Goal: Information Seeking & Learning: Learn about a topic

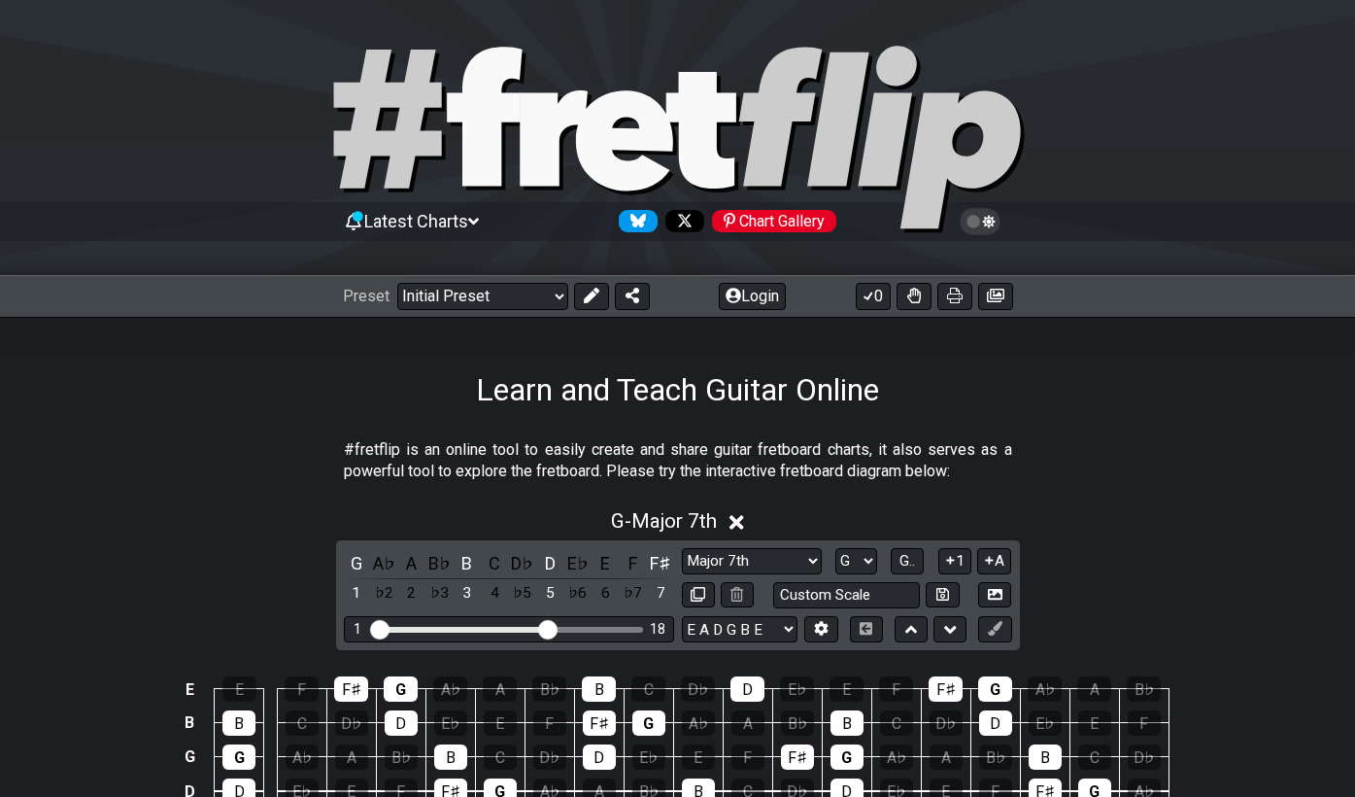
select select "Major 7th"
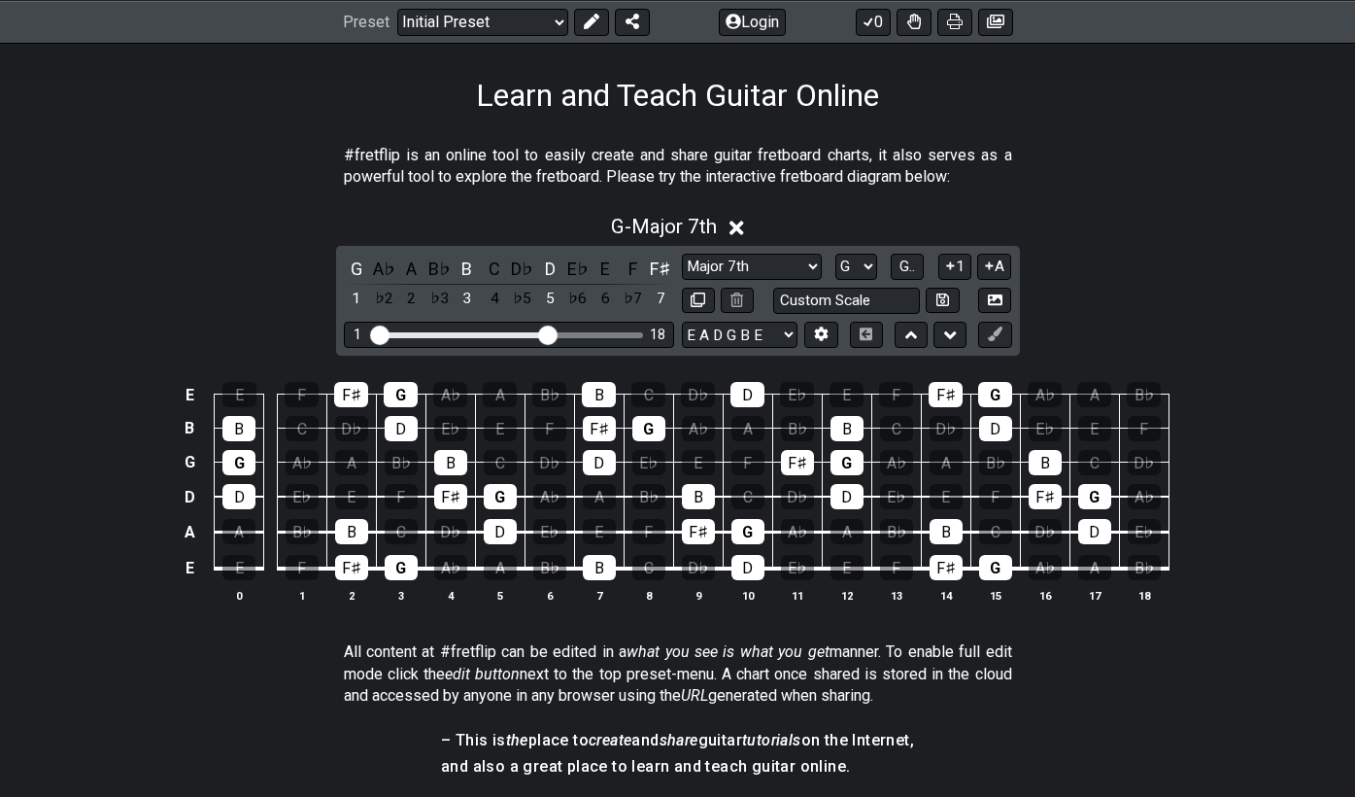
select select "C"
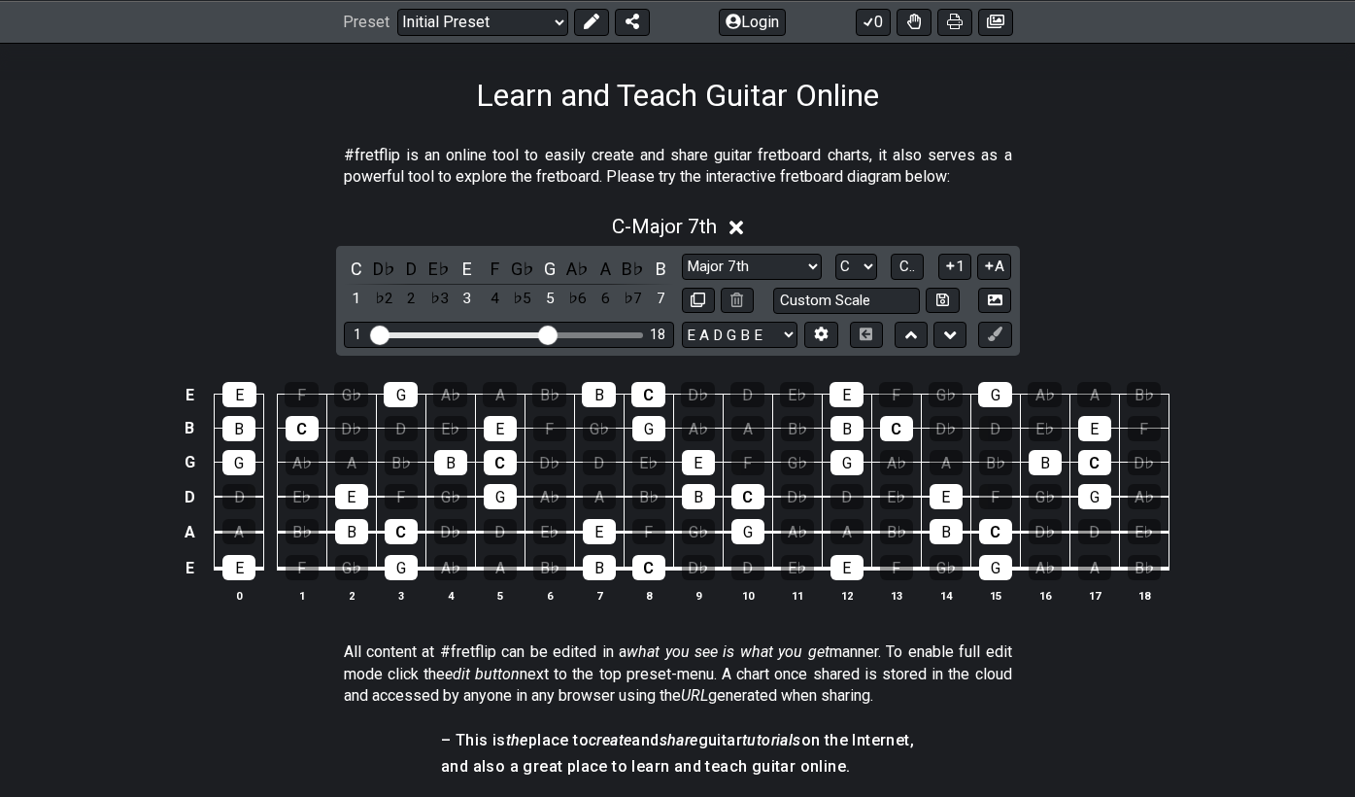
click at [1190, 205] on div "C - Major 7th" at bounding box center [677, 221] width 1355 height 36
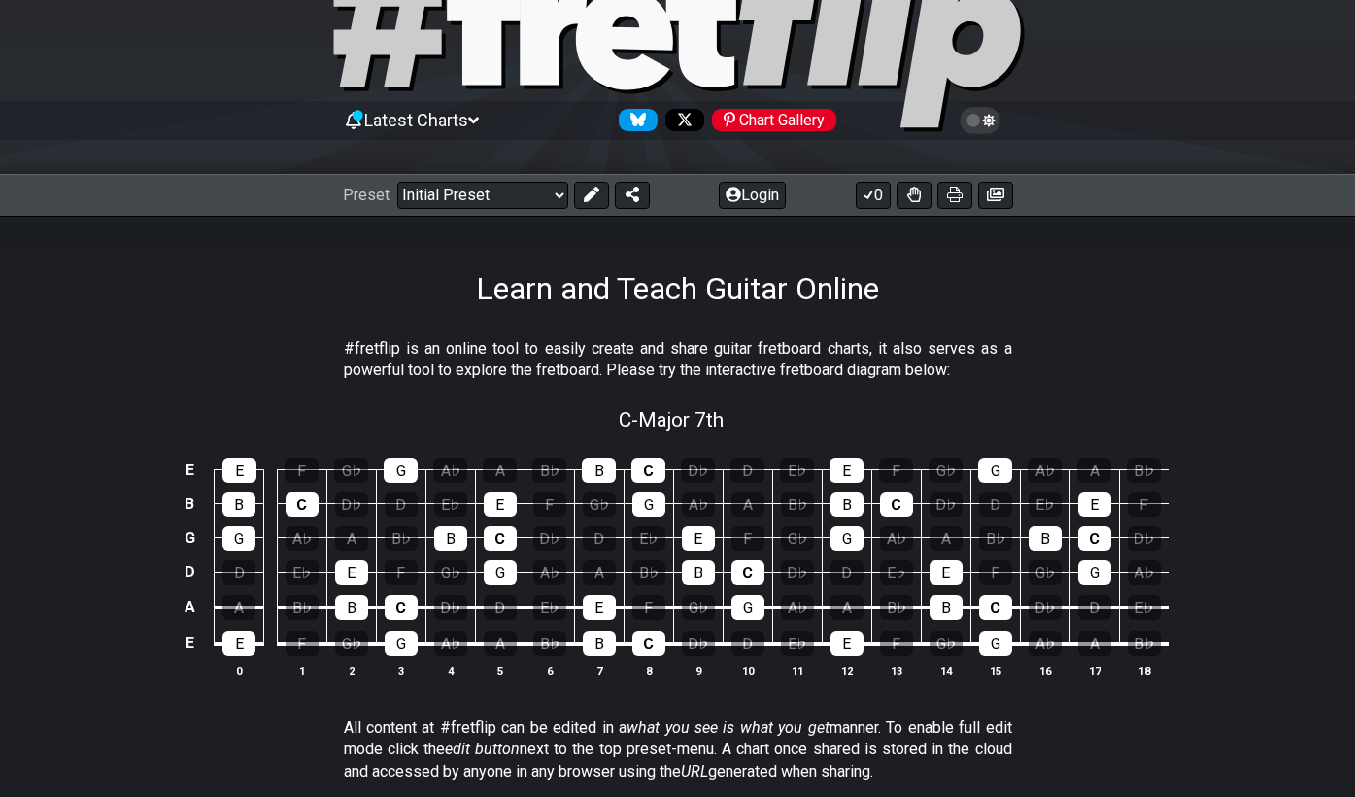
scroll to position [92, 0]
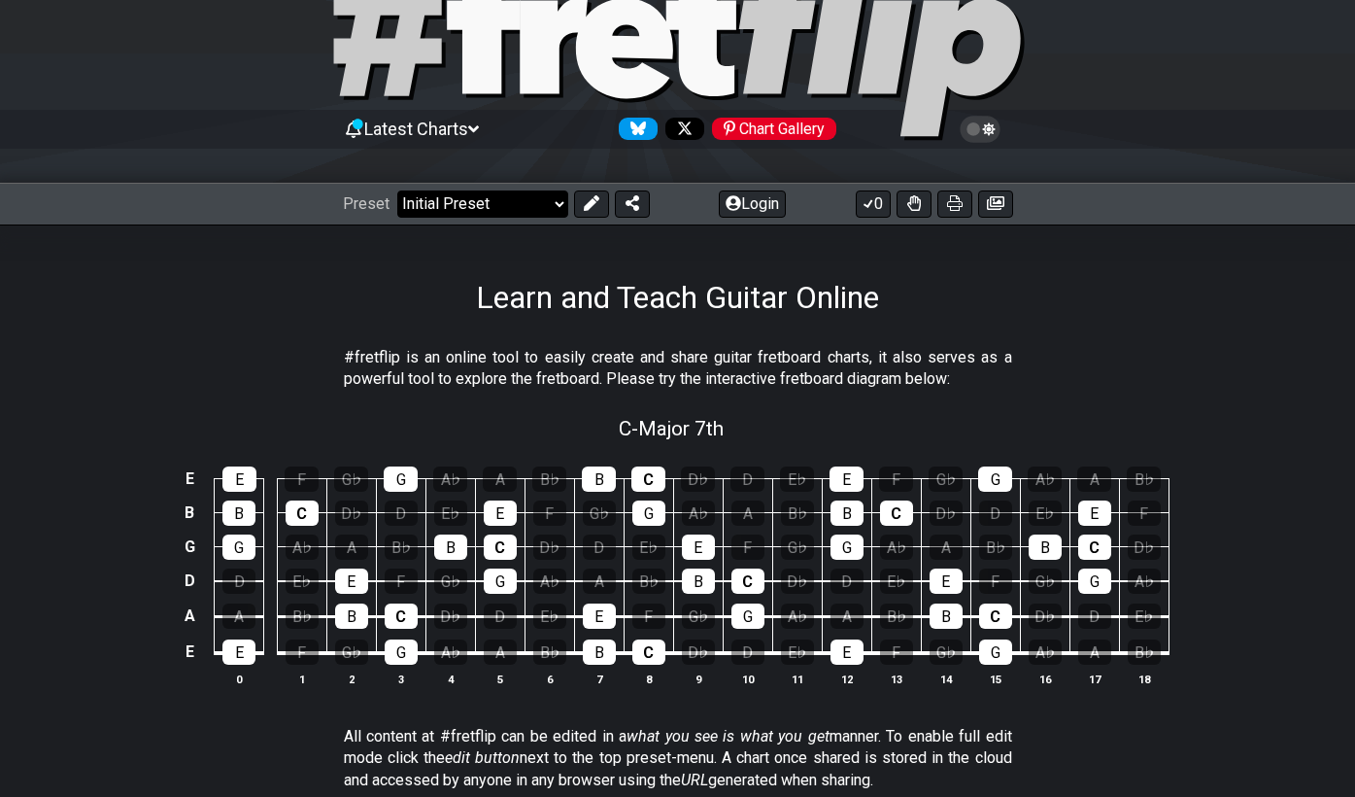
click at [549, 212] on select "Welcome to #fretflip! Initial Preset Custom Preset Minor Pentatonic Major Penta…" at bounding box center [482, 203] width 171 height 27
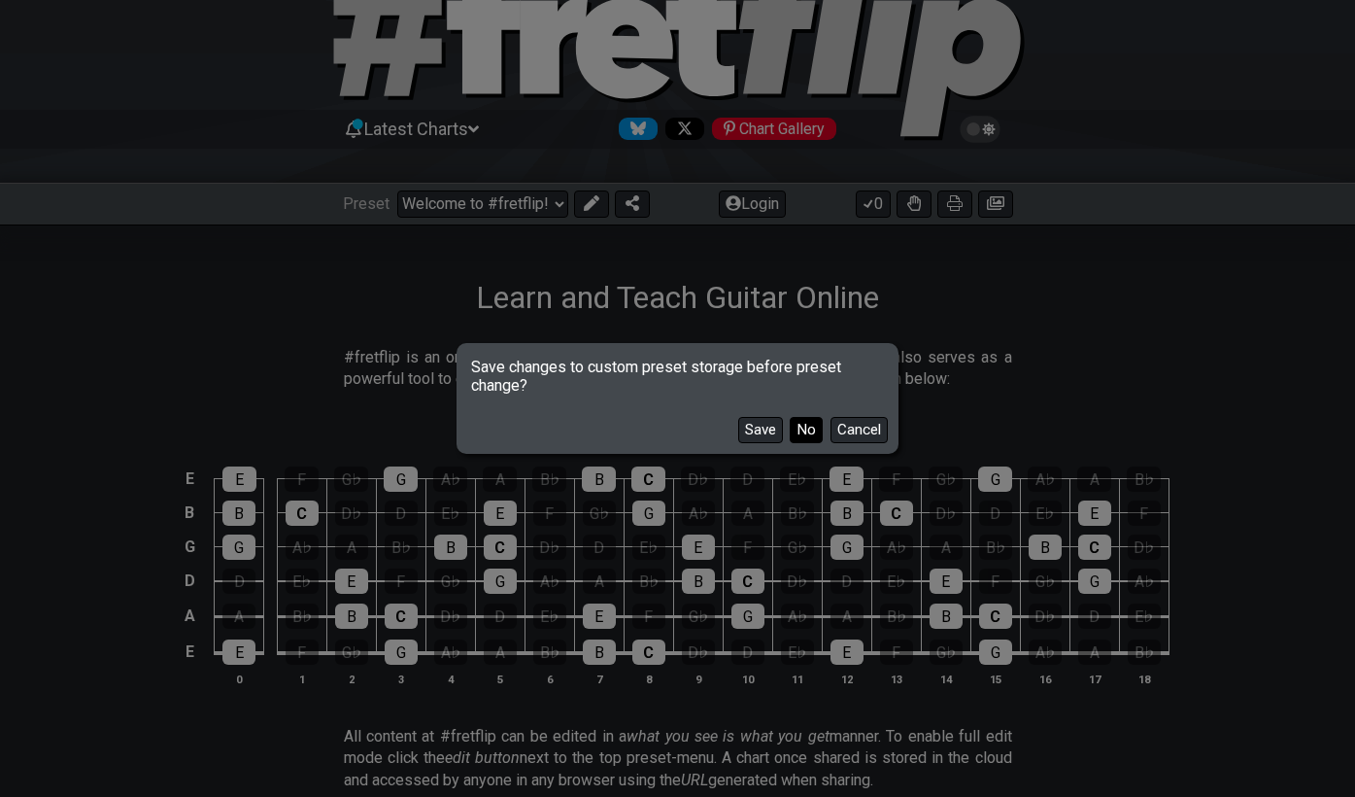
click at [800, 436] on button "No" at bounding box center [806, 430] width 33 height 26
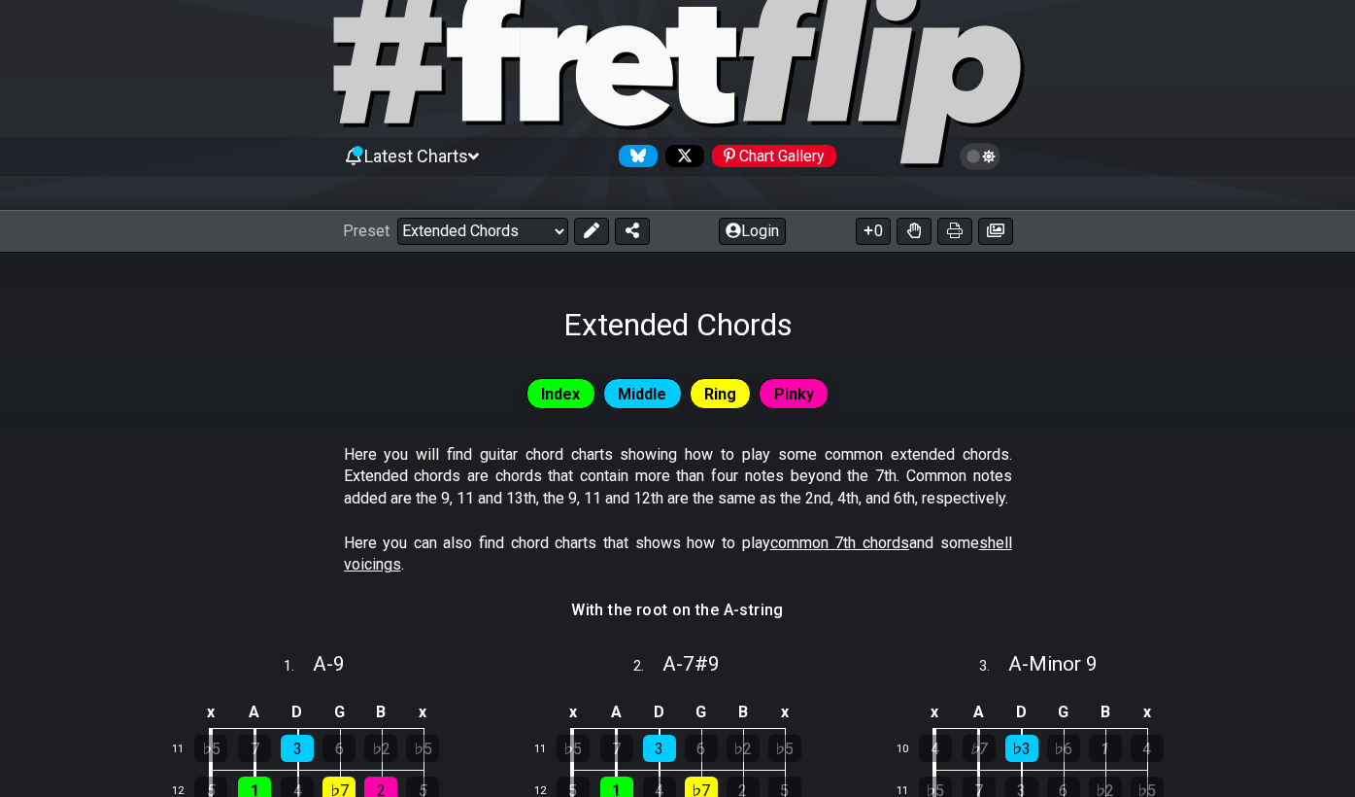
scroll to position [42, 0]
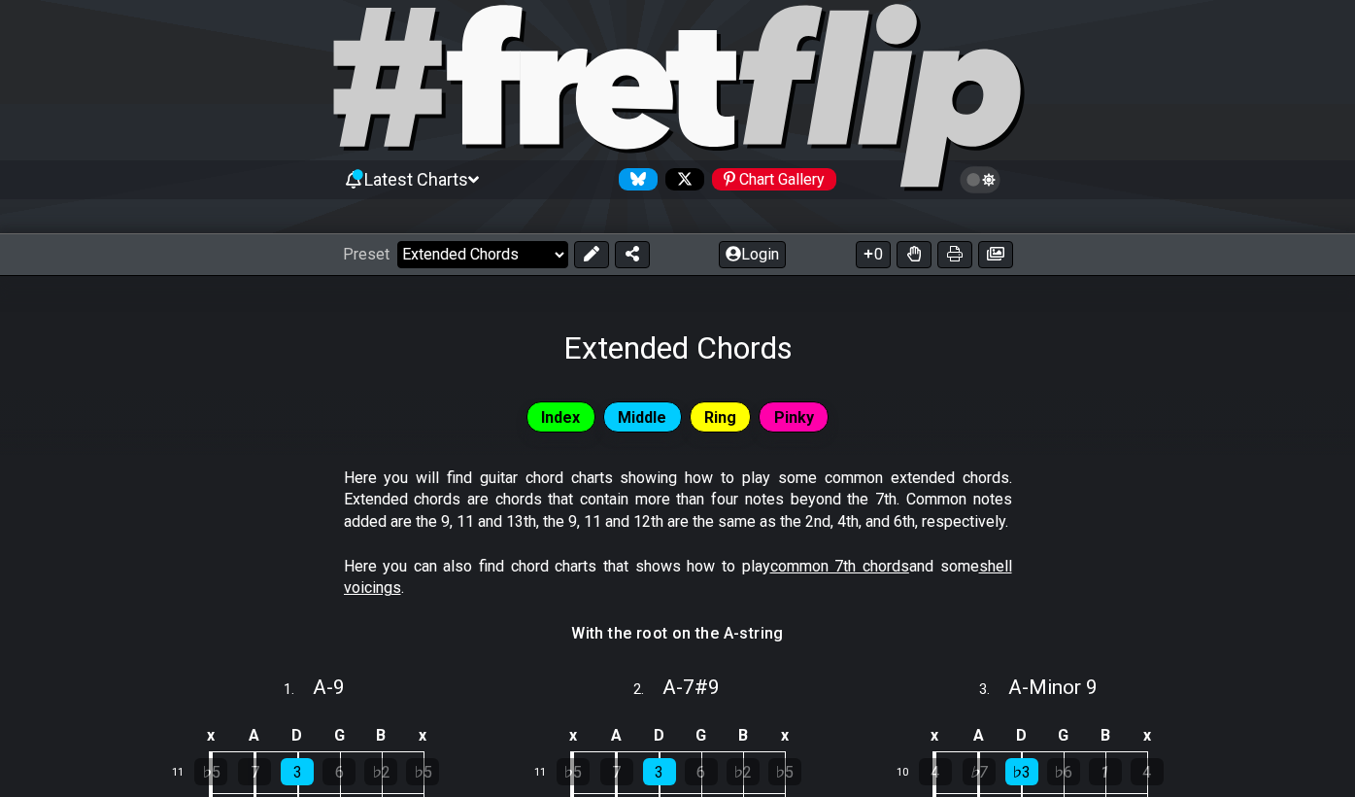
click at [541, 259] on select "Welcome to #fretflip! Initial Preset Custom Preset Minor Pentatonic Major Penta…" at bounding box center [482, 254] width 171 height 27
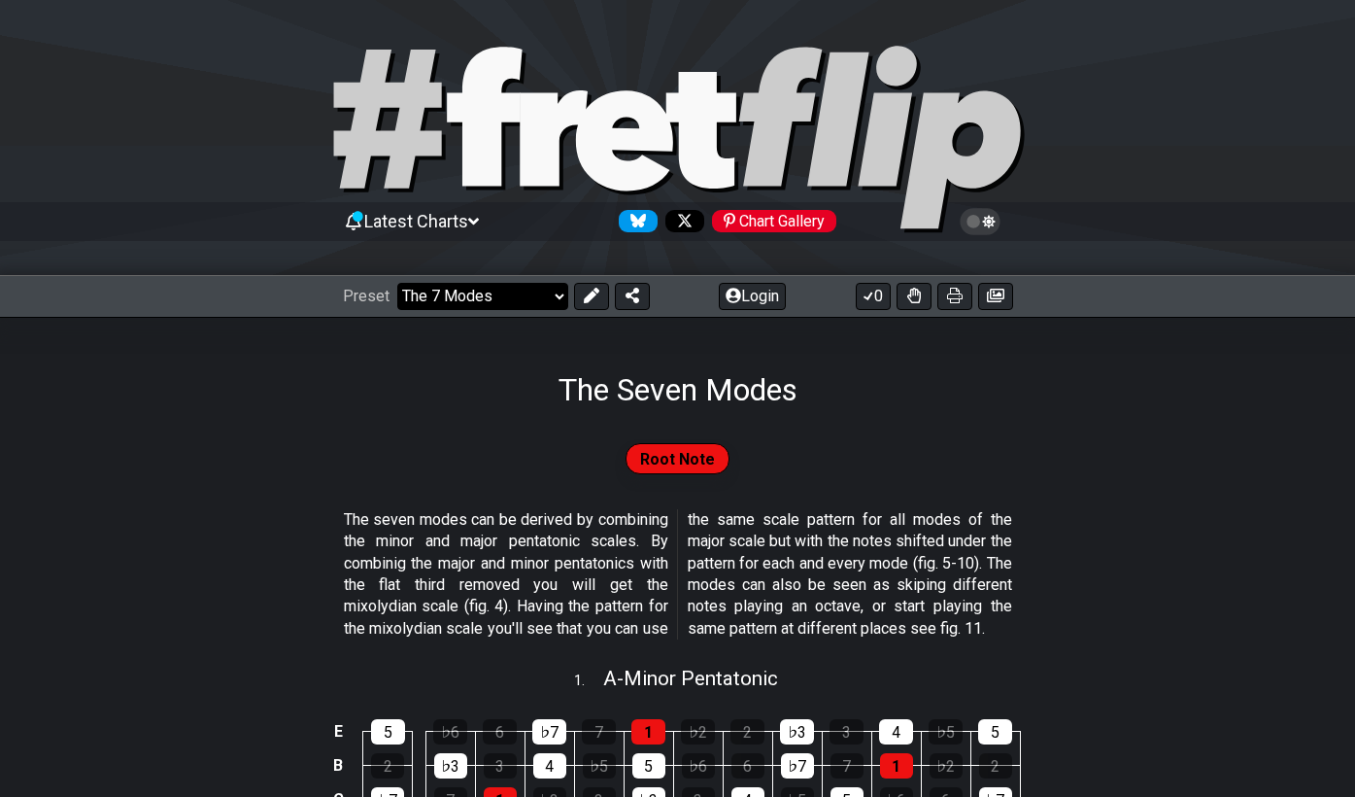
click at [484, 303] on select "Welcome to #fretflip! Initial Preset Custom Preset Minor Pentatonic Major Penta…" at bounding box center [482, 296] width 171 height 27
select select "/guitar-scales"
select select "C"
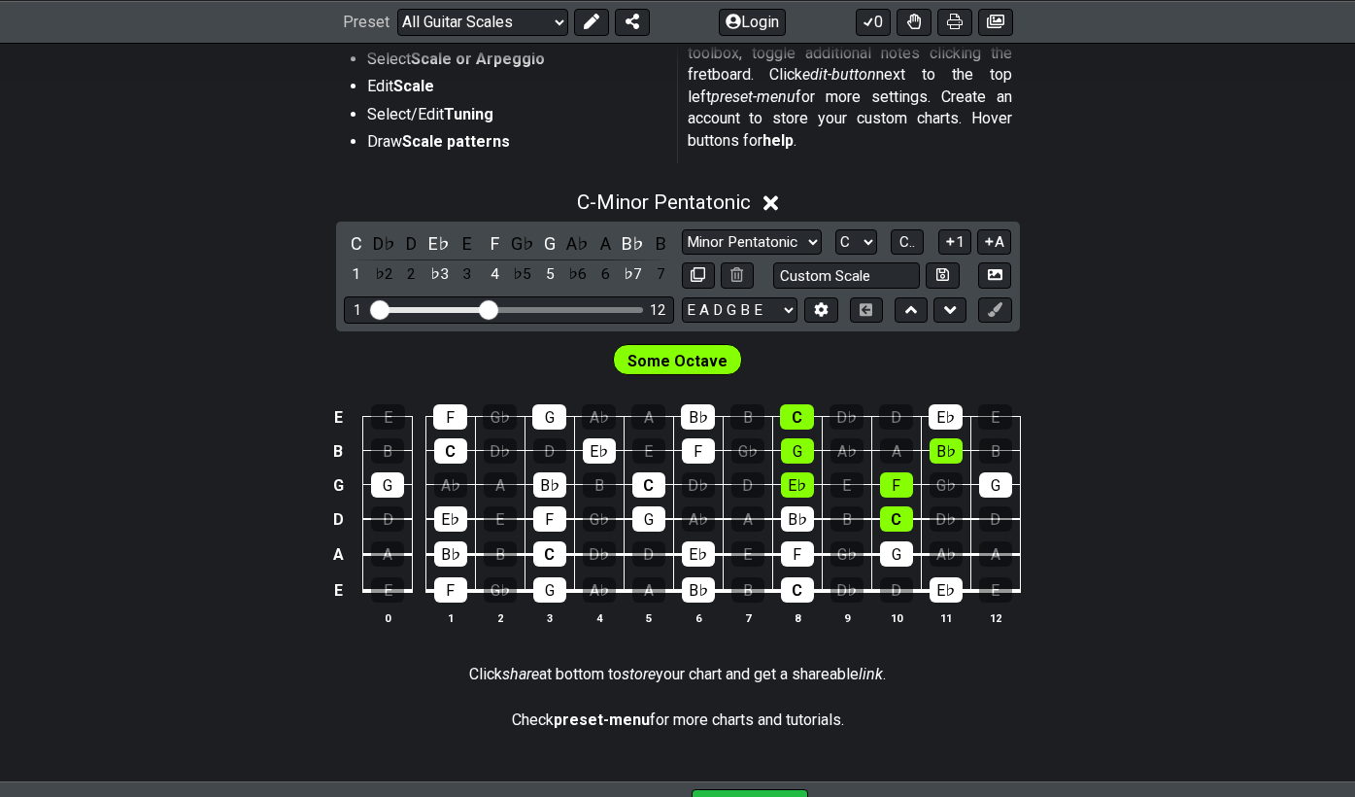
scroll to position [424, 0]
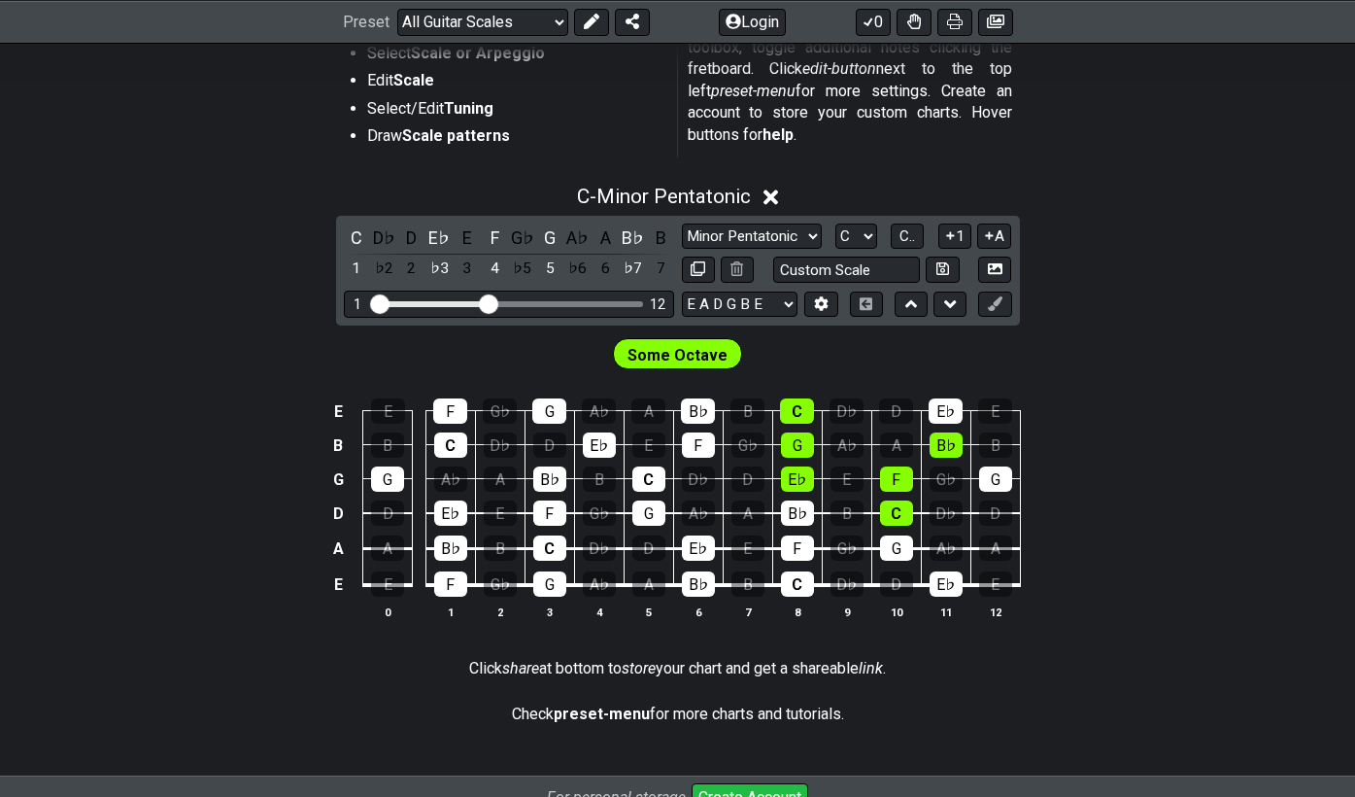
click at [742, 248] on div "Minor Pentatonic Root Minor Pentatonic Major Pentatonic Minor Blues Major Blues…" at bounding box center [847, 253] width 330 height 60
click at [738, 236] on select "Minor Pentatonic Root Minor Pentatonic Major Pentatonic Minor Blues Major Blues…" at bounding box center [752, 236] width 140 height 26
select select "Major 7th"
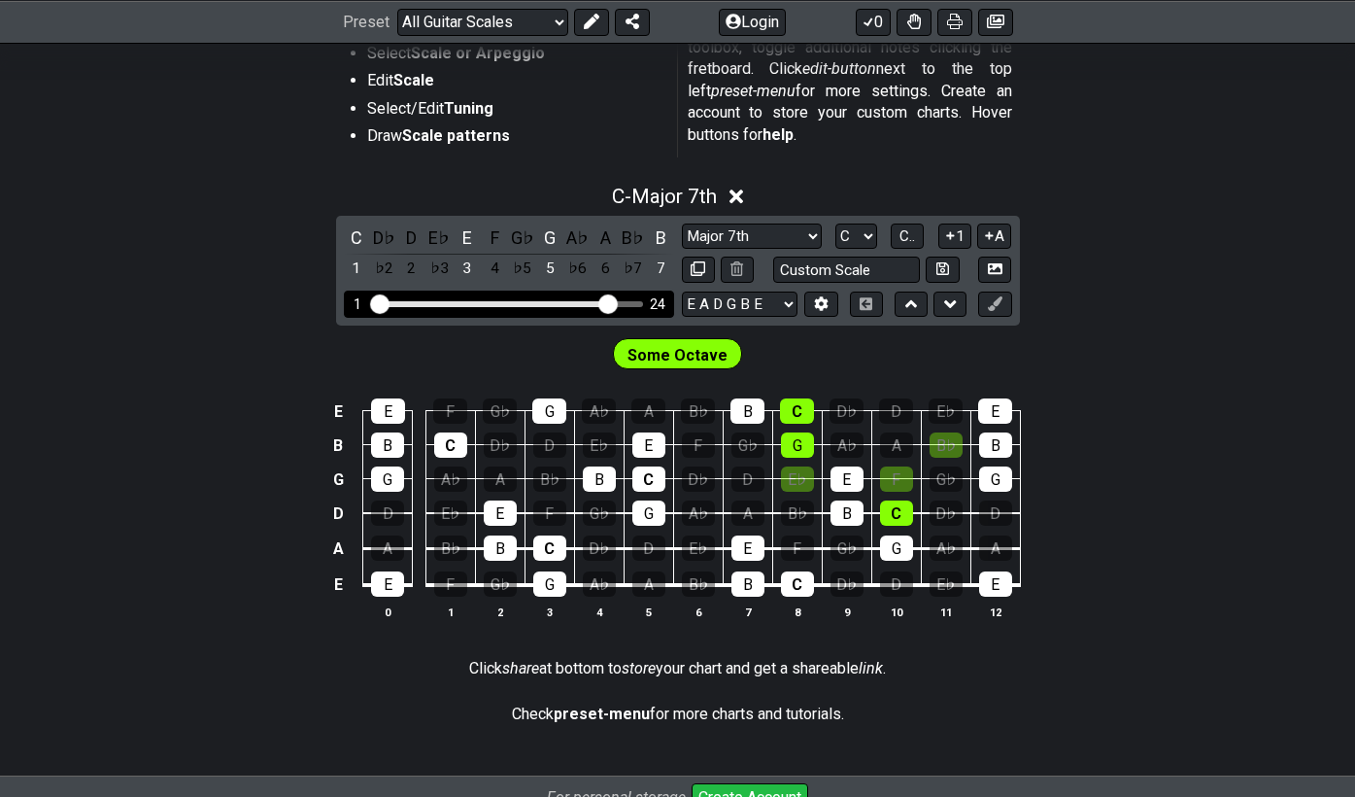
drag, startPoint x: 492, startPoint y: 300, endPoint x: 606, endPoint y: 295, distance: 113.8
click at [606, 302] on input "Visible fret range" at bounding box center [509, 302] width 276 height 0
